Goal: Task Accomplishment & Management: Manage account settings

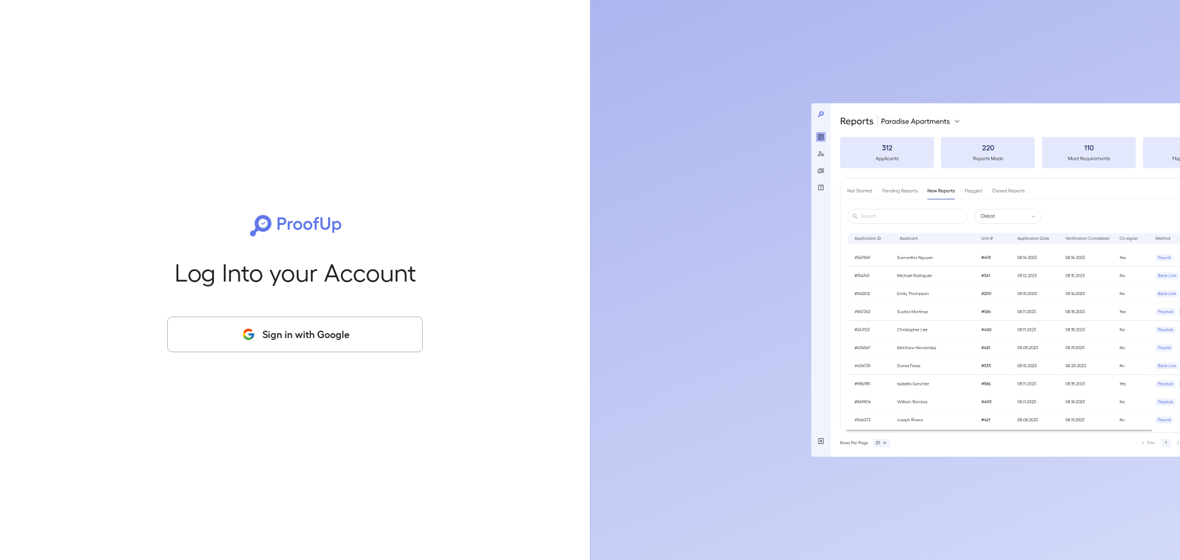
click at [360, 359] on div "Log Into your Account Sign in with Google" at bounding box center [295, 280] width 550 height 560
click at [355, 340] on button "Sign in with Google" at bounding box center [295, 334] width 256 height 36
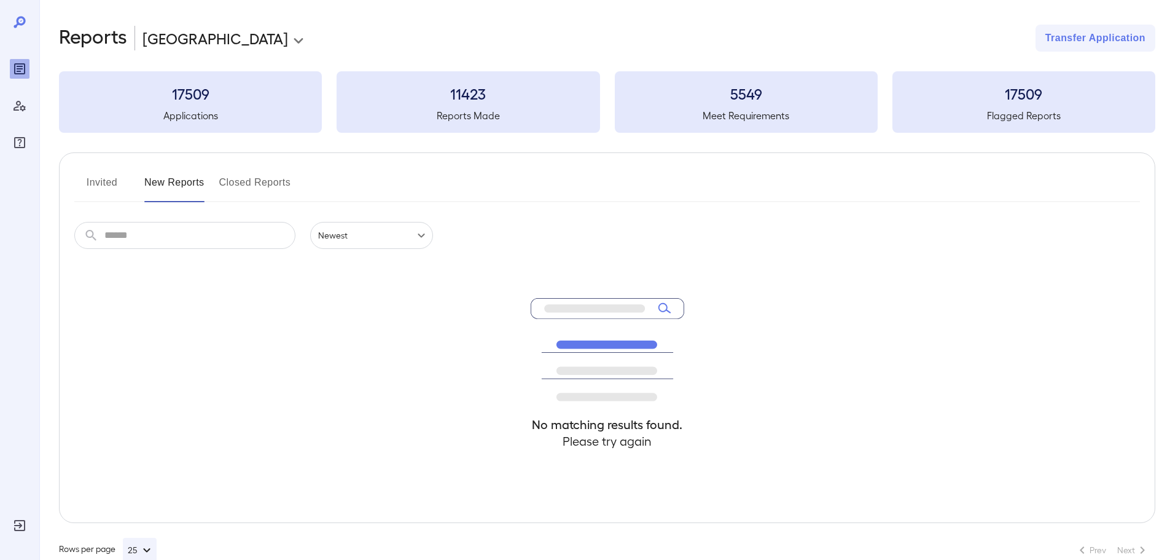
click at [185, 186] on button "New Reports" at bounding box center [174, 187] width 60 height 29
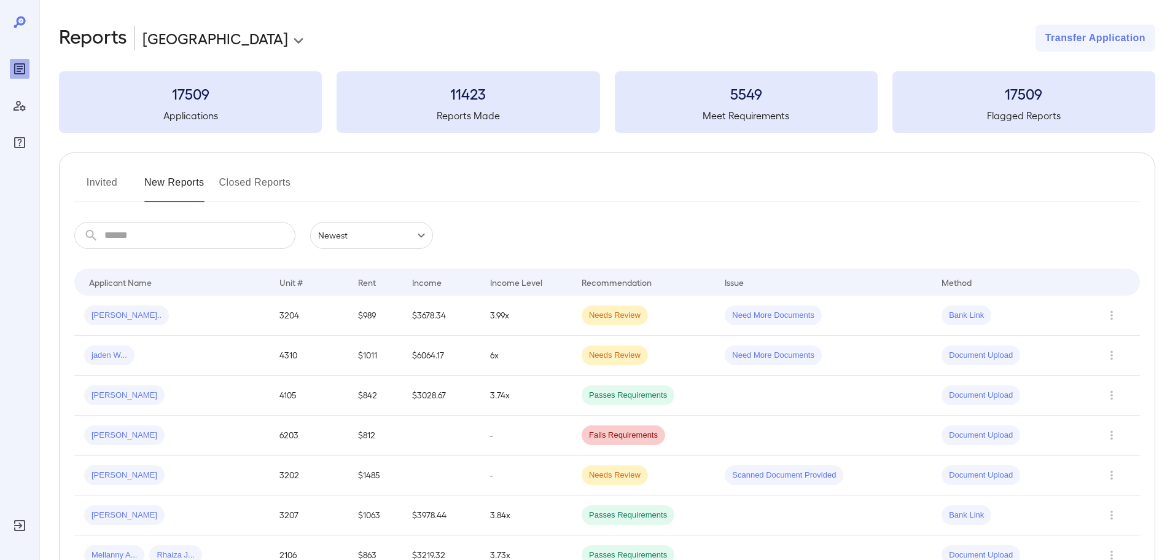
click at [185, 186] on button "New Reports" at bounding box center [174, 187] width 60 height 29
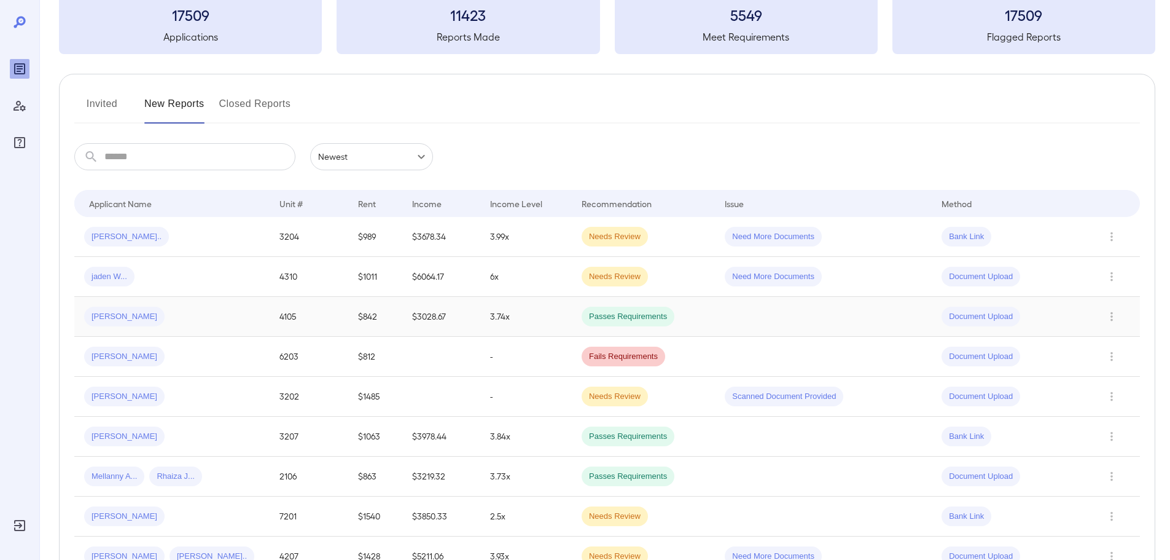
scroll to position [123, 0]
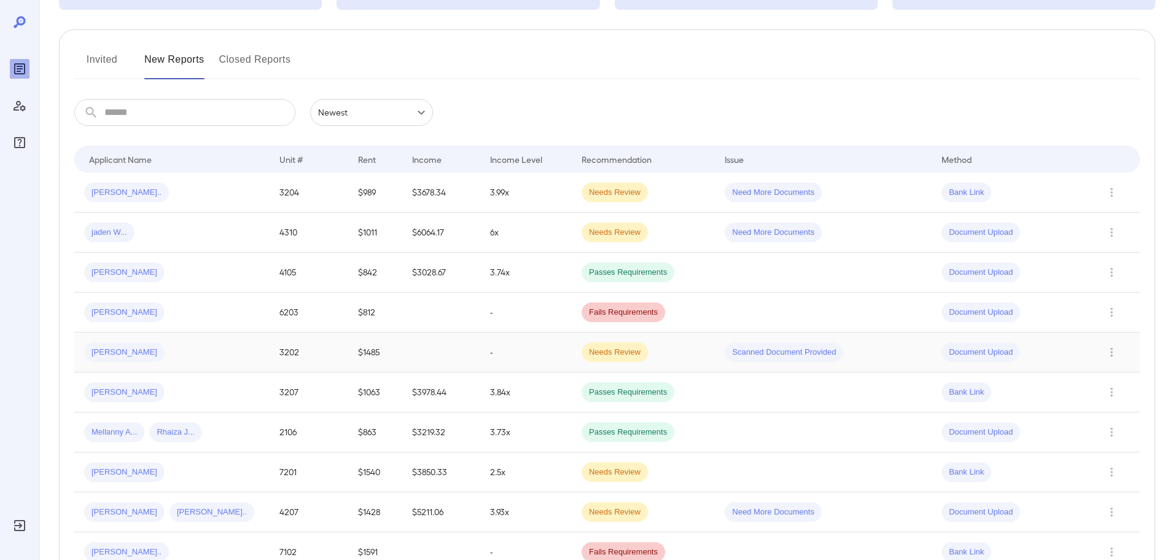
click at [159, 344] on div "[PERSON_NAME]" at bounding box center [172, 352] width 176 height 20
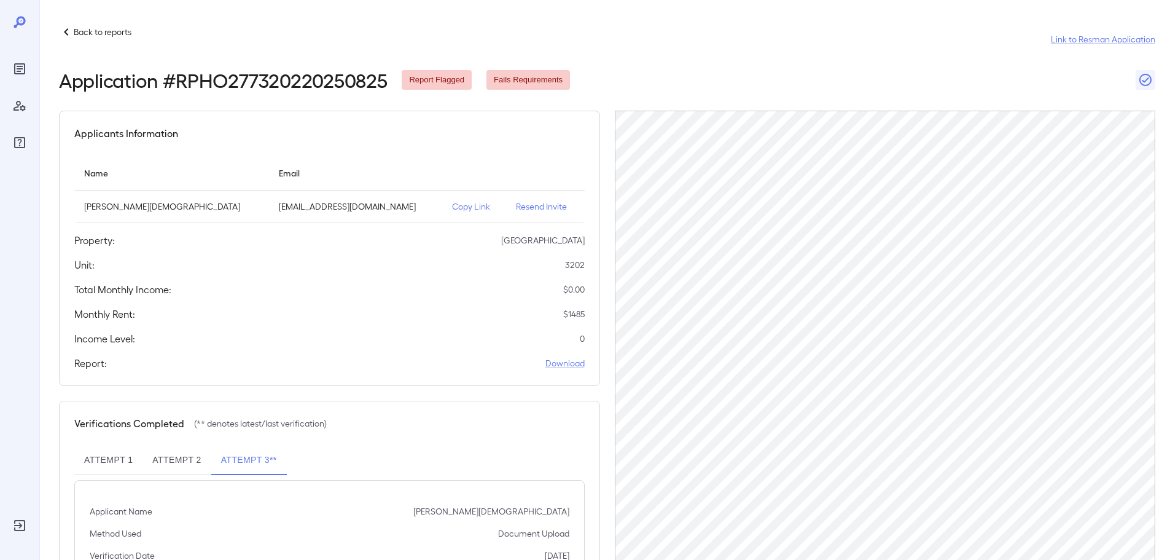
click at [516, 209] on p "Resend Invite" at bounding box center [545, 206] width 58 height 12
click at [522, 208] on p "Resend Invite" at bounding box center [545, 206] width 58 height 12
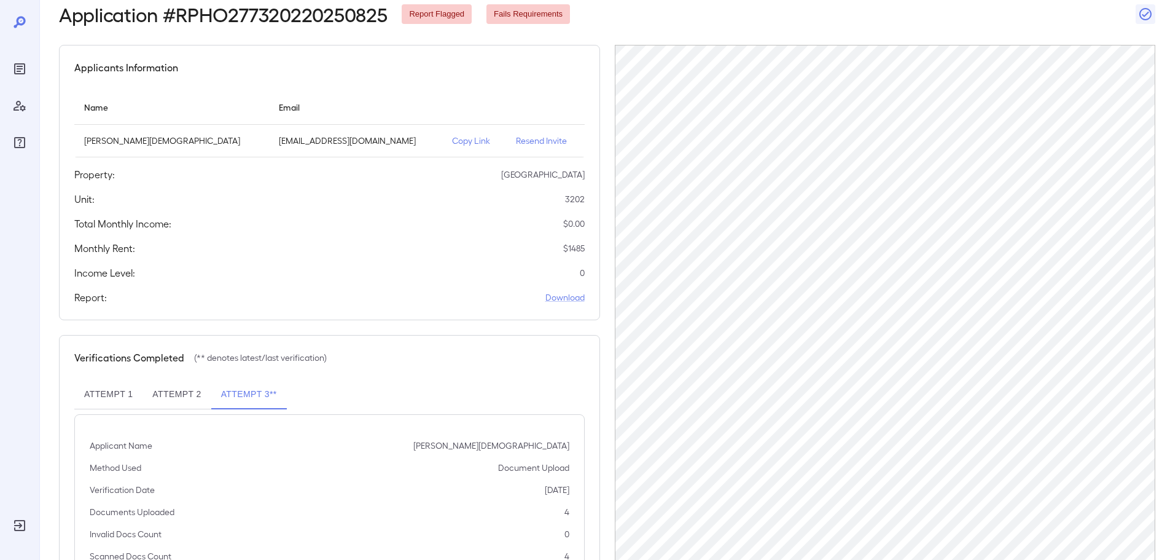
scroll to position [123, 0]
